Goal: Find specific page/section

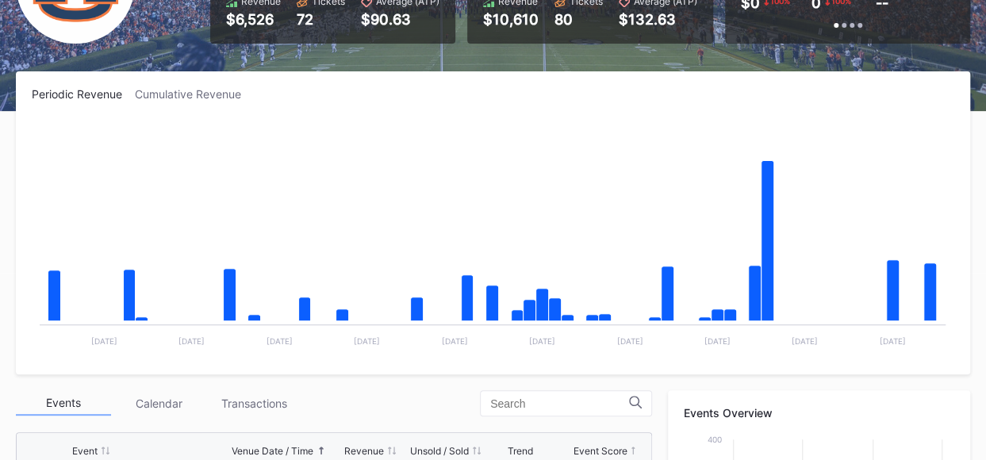
scroll to position [213, 0]
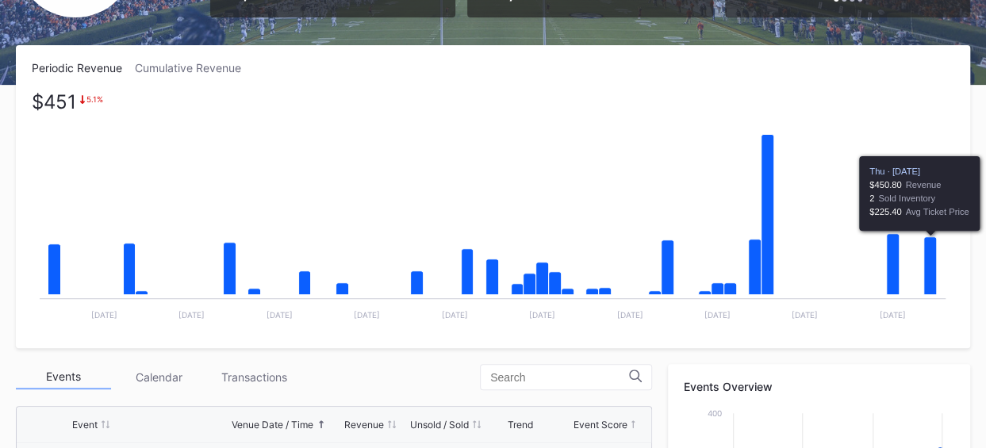
click at [933, 250] on icon "Chart title" at bounding box center [930, 266] width 13 height 58
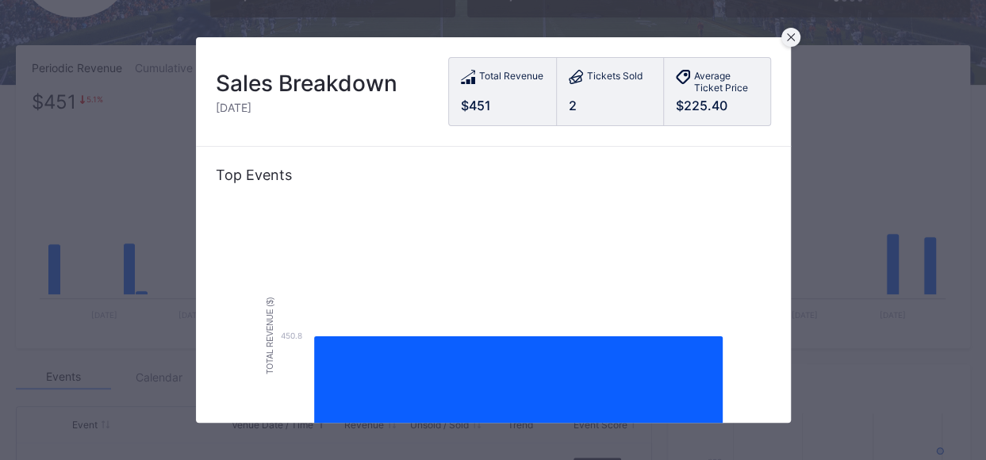
click at [791, 42] on div at bounding box center [790, 37] width 19 height 19
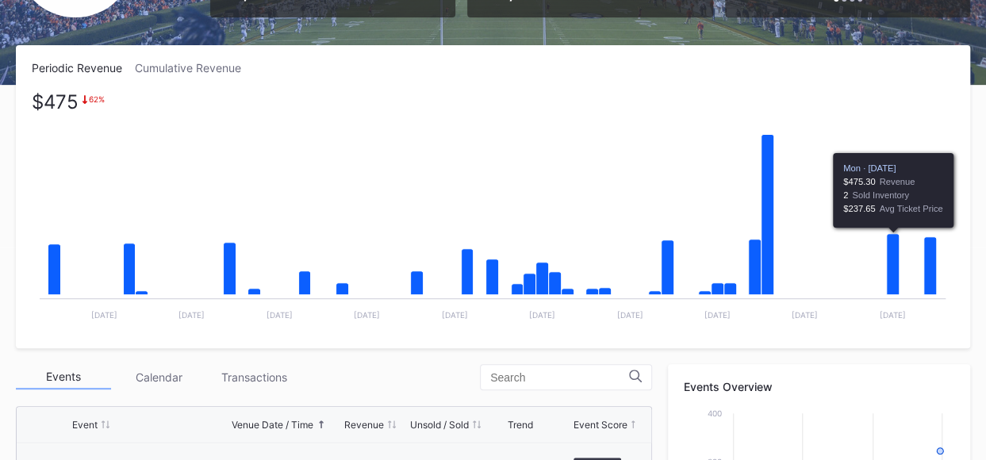
click at [895, 279] on icon "Chart title" at bounding box center [893, 264] width 13 height 61
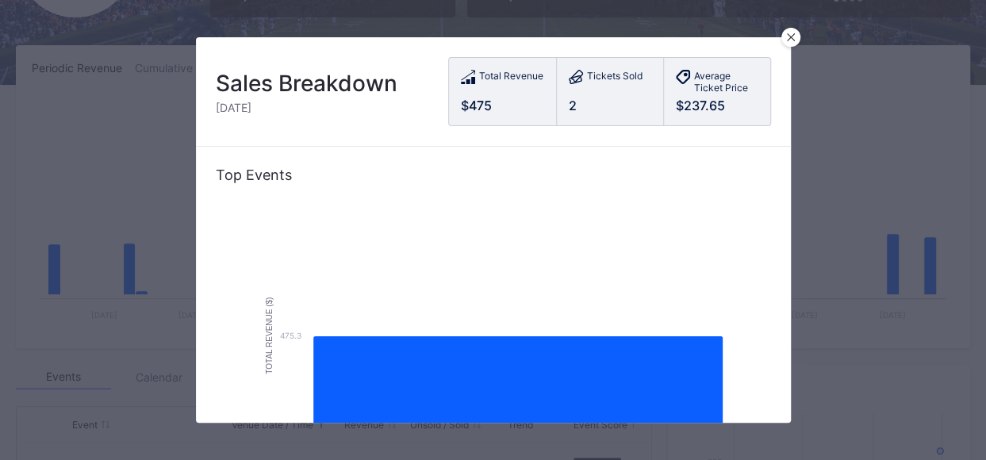
drag, startPoint x: 789, startPoint y: 36, endPoint x: 813, endPoint y: 58, distance: 32.0
click at [789, 36] on icon at bounding box center [791, 37] width 8 height 8
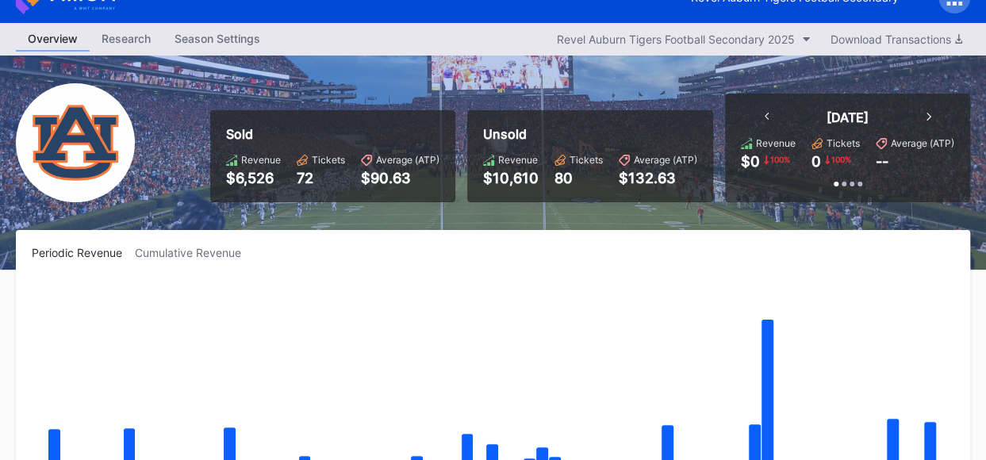
scroll to position [0, 0]
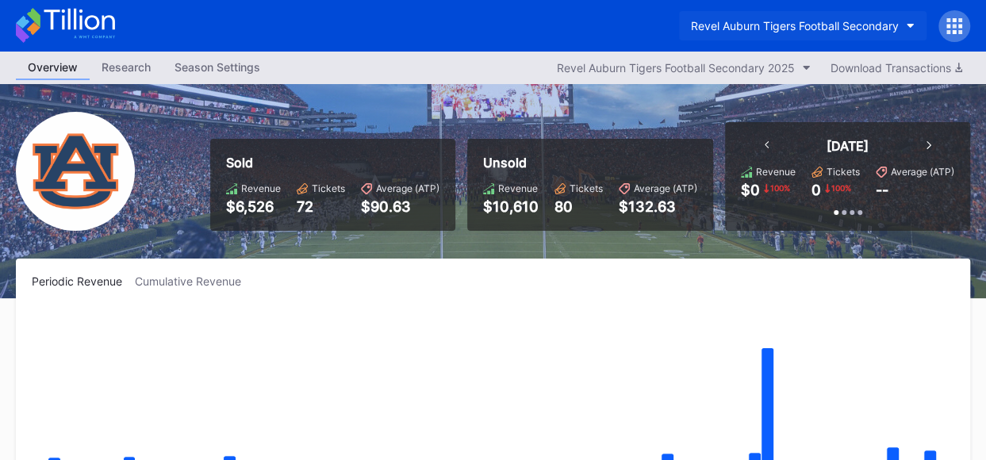
click at [910, 25] on icon "button" at bounding box center [910, 26] width 8 height 5
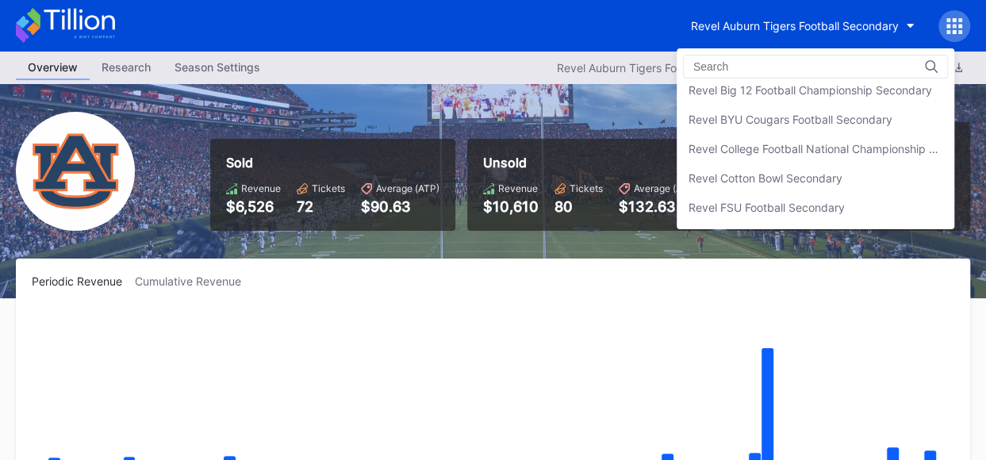
scroll to position [217, 0]
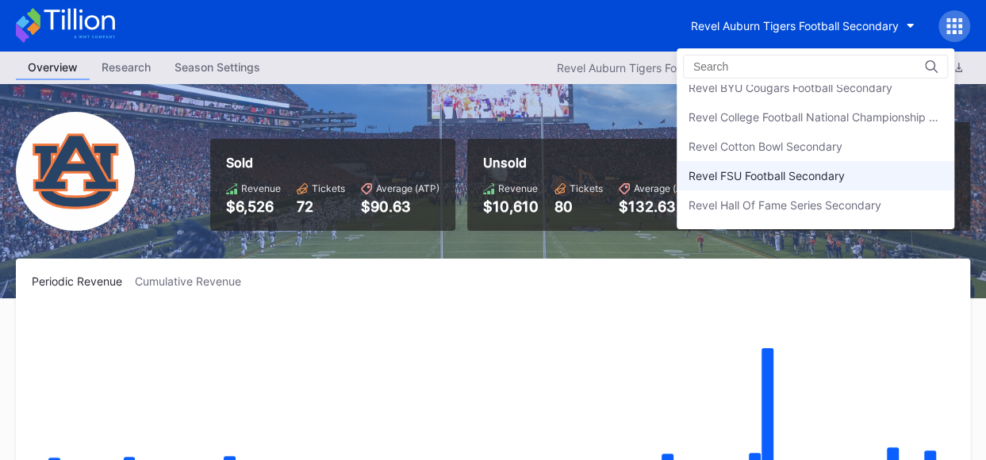
click at [780, 172] on div "Revel FSU Football Secondary" at bounding box center [766, 175] width 156 height 13
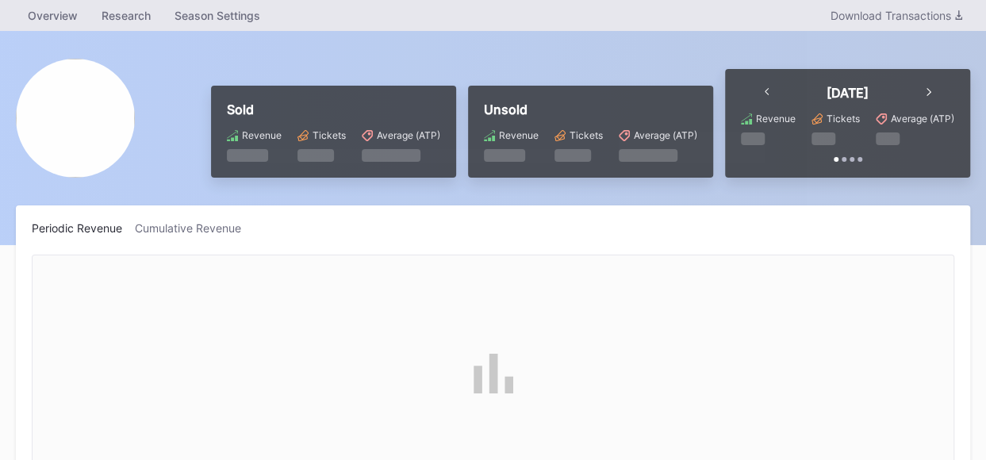
click at [780, 172] on html "Overview Research Season Settings Download Transactions Sold Revenue Tickets Av…" at bounding box center [493, 230] width 986 height 460
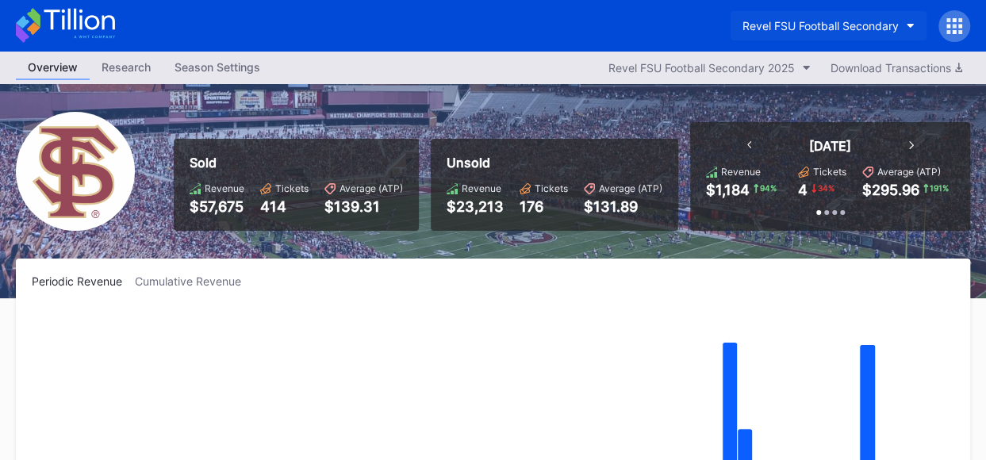
click at [906, 21] on button "Revel FSU Football Secondary" at bounding box center [828, 25] width 196 height 29
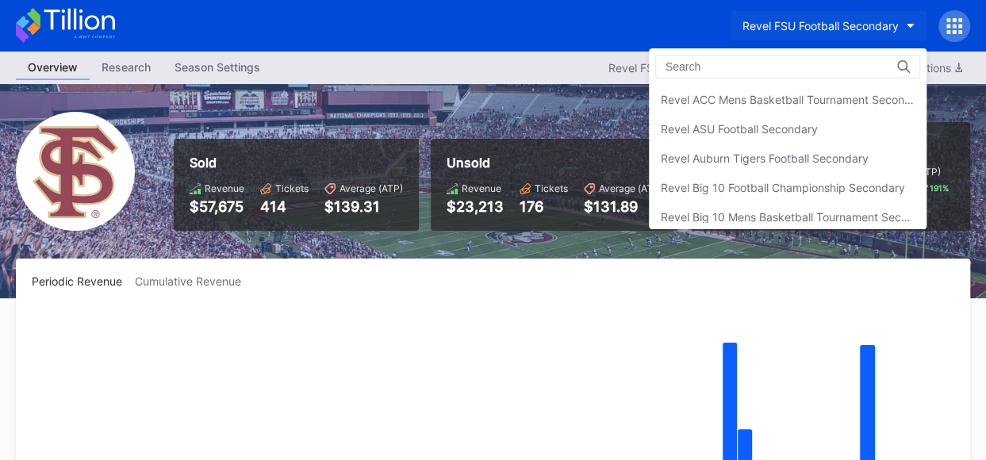
scroll to position [291, 0]
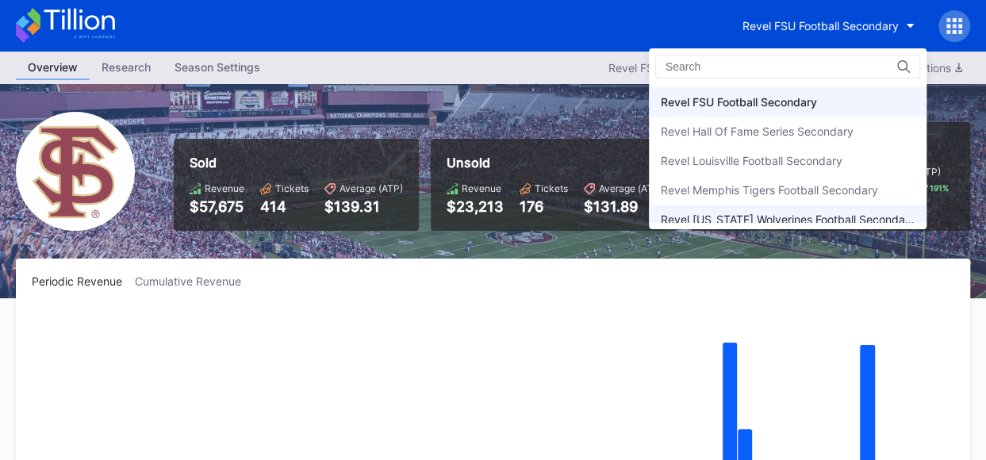
click at [853, 213] on div "Revel [US_STATE] Wolverines Football Secondary" at bounding box center [788, 219] width 254 height 13
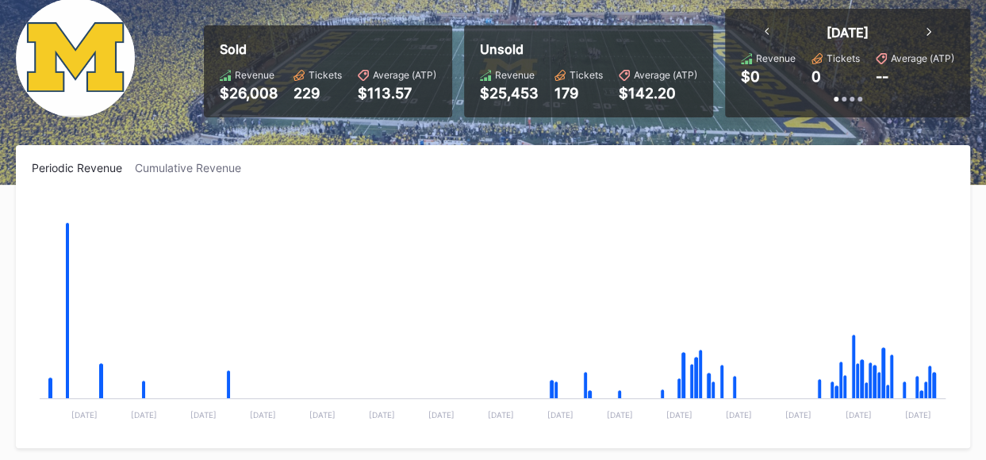
scroll to position [4, 0]
